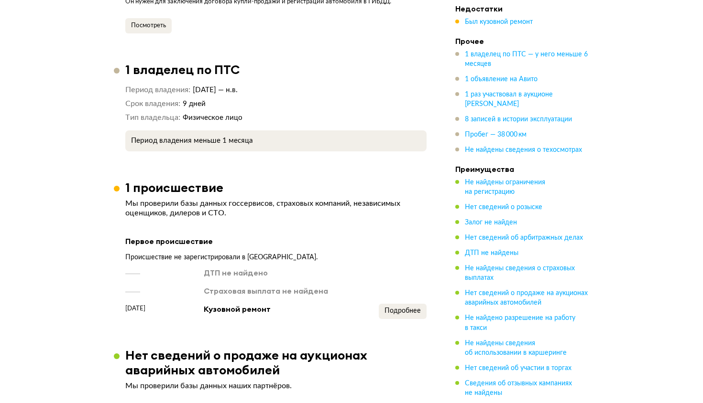
scroll to position [1038, 0]
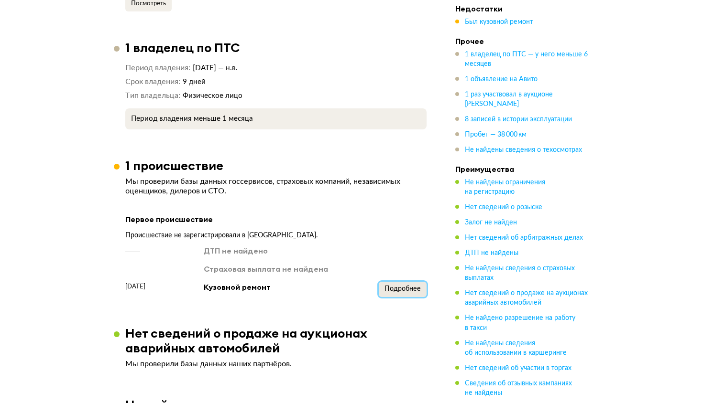
click at [396, 290] on button "Подробнее" at bounding box center [403, 289] width 48 height 15
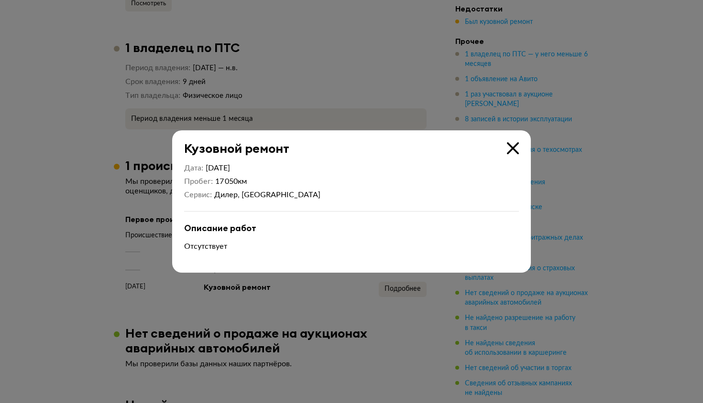
click at [239, 190] on div "Дилер, Минск" at bounding box center [267, 195] width 106 height 10
click at [229, 184] on div "17 050 км" at bounding box center [267, 182] width 105 height 10
click at [239, 197] on div "Дилер, Минск" at bounding box center [267, 195] width 106 height 10
click at [272, 177] on div "Дата 31 марта 2023 Пробег 17 050 км Сервис Дилер, Минск" at bounding box center [351, 181] width 335 height 36
click at [296, 109] on div at bounding box center [351, 201] width 703 height 403
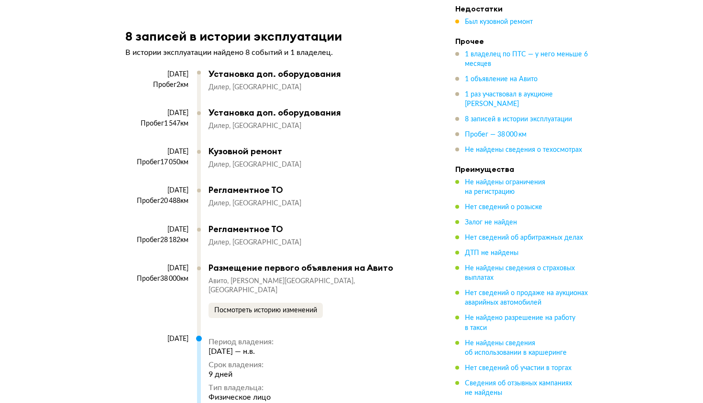
scroll to position [2214, 0]
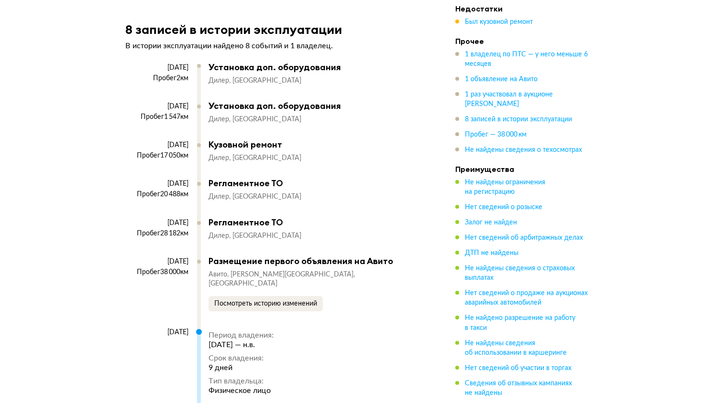
click at [275, 180] on div "Регламентное ТО" at bounding box center [312, 183] width 208 height 11
click at [260, 217] on div "Регламентное ТО" at bounding box center [312, 222] width 208 height 11
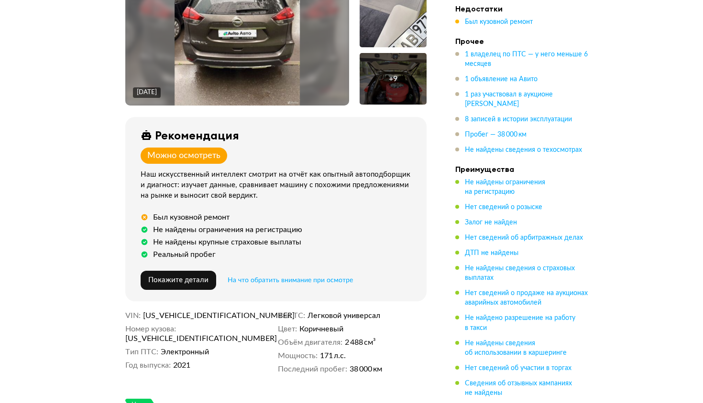
scroll to position [0, 0]
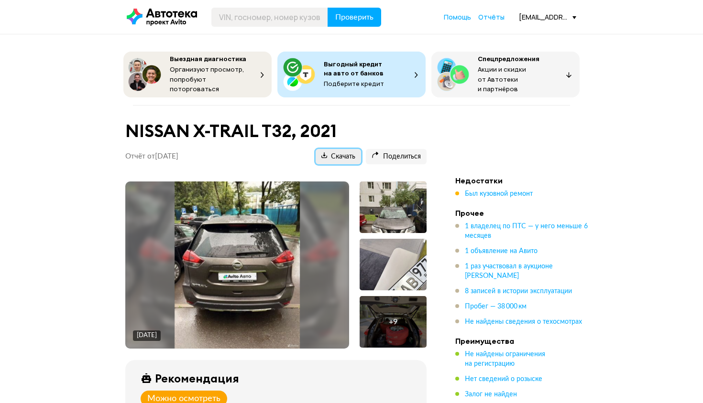
click at [351, 153] on span "Скачать" at bounding box center [338, 156] width 34 height 9
